Goal: Check status: Check status

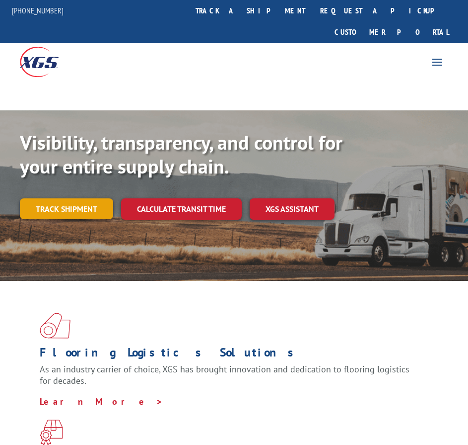
click at [77, 198] on link "Track shipment" at bounding box center [66, 208] width 93 height 21
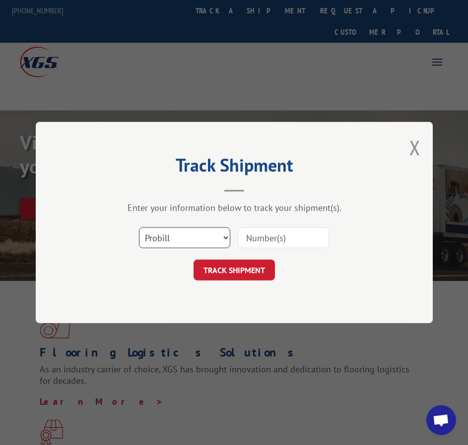
click at [191, 237] on select "Select category... Probill BOL PO" at bounding box center [184, 237] width 91 height 21
select select "bol"
click at [139, 227] on select "Select category... Probill BOL PO" at bounding box center [184, 237] width 91 height 21
click at [245, 240] on input at bounding box center [283, 237] width 91 height 21
paste input "5096527"
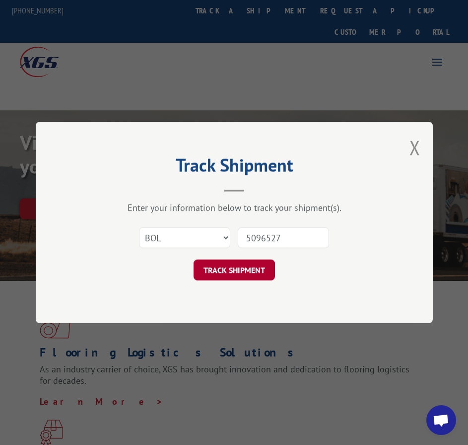
type input "5096527"
click at [246, 259] on button "TRACK SHIPMENT" at bounding box center [234, 269] width 81 height 21
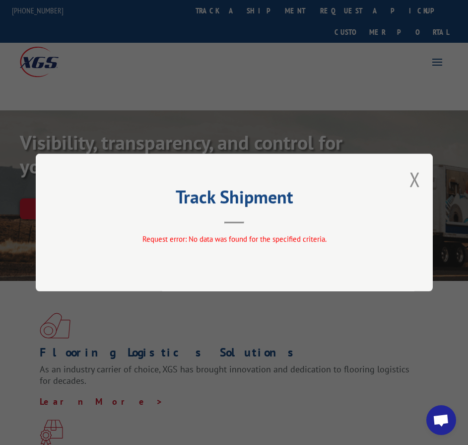
click at [421, 178] on div "Track Shipment Request error: No data was found for the specified criteria." at bounding box center [234, 223] width 397 height 138
